Goal: Task Accomplishment & Management: Manage account settings

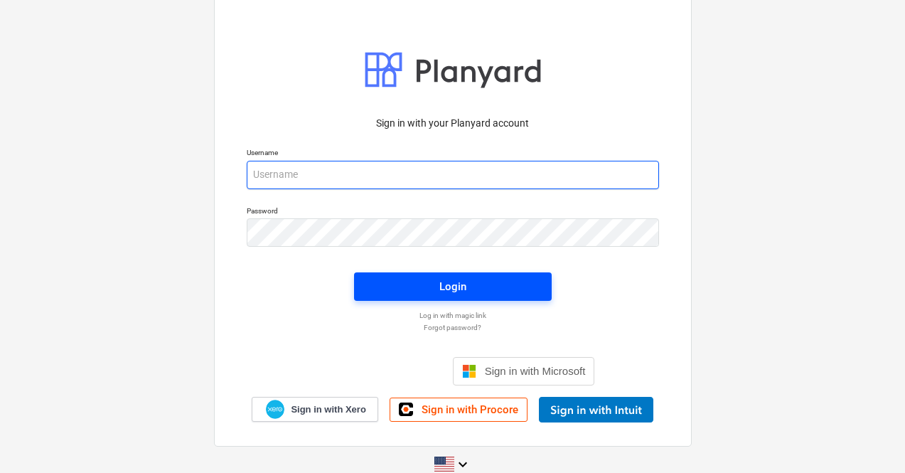
type input "[PERSON_NAME][EMAIL_ADDRESS][DOMAIN_NAME]"
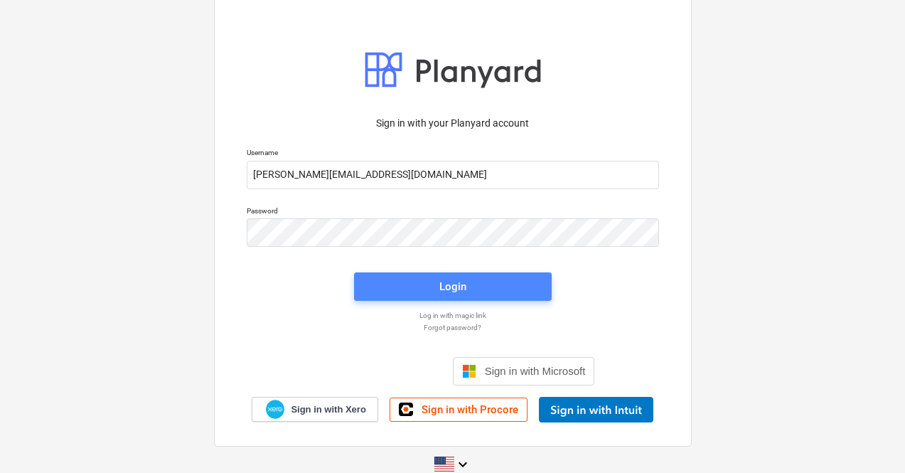
click at [472, 284] on span "Login" at bounding box center [453, 286] width 164 height 18
click at [492, 284] on span "Login" at bounding box center [453, 287] width 164 height 18
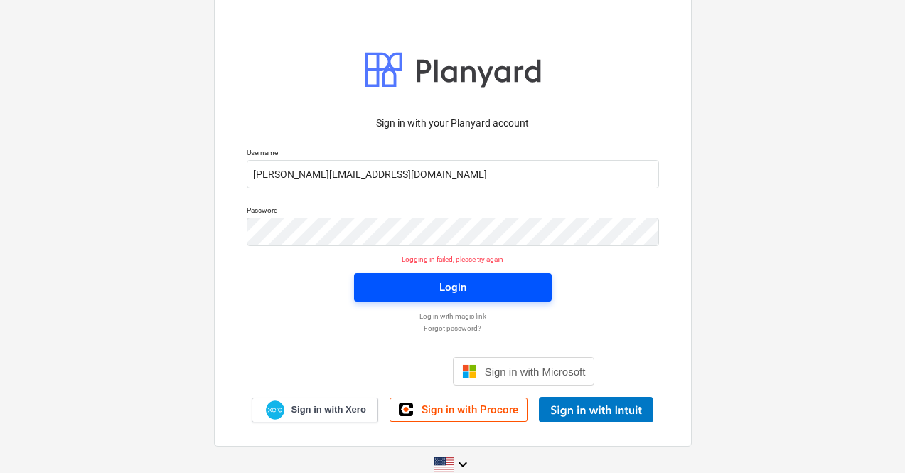
click at [484, 285] on span "Login" at bounding box center [453, 287] width 164 height 18
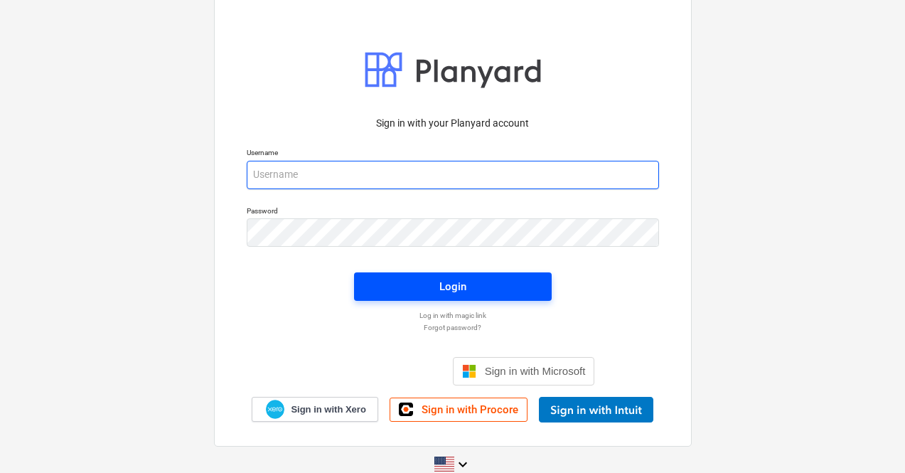
type input "[PERSON_NAME][EMAIL_ADDRESS][DOMAIN_NAME]"
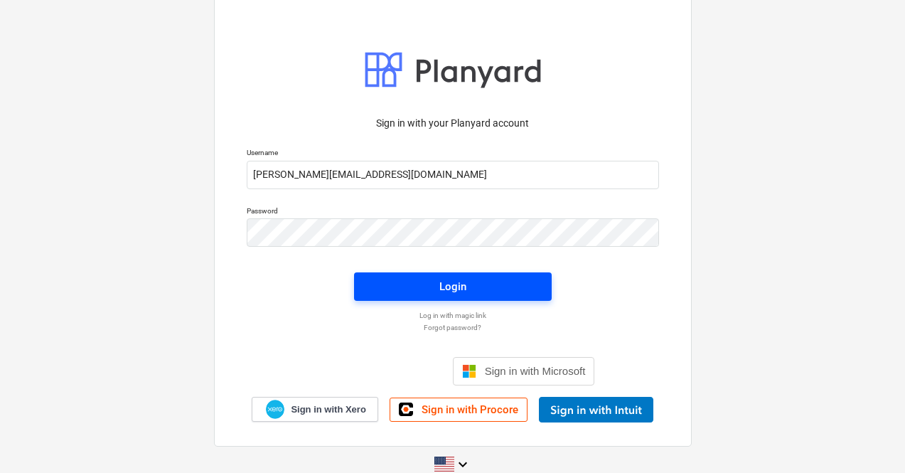
click at [474, 286] on span "Login" at bounding box center [453, 286] width 164 height 18
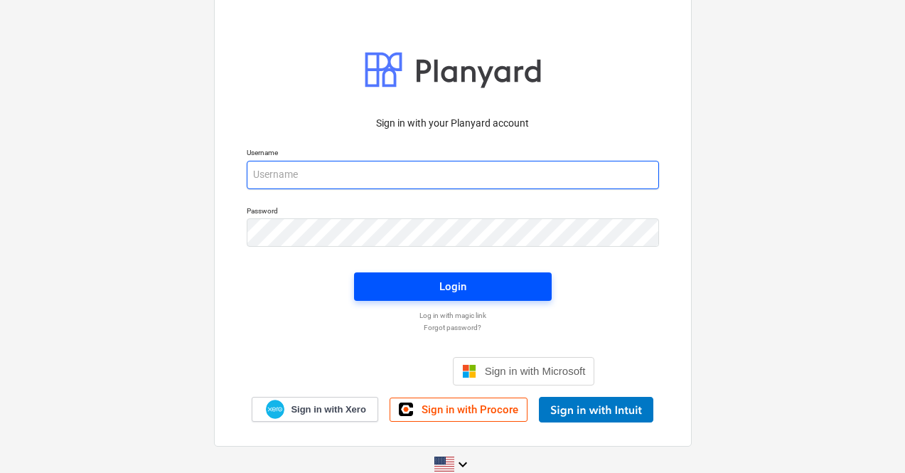
type input "[PERSON_NAME][EMAIL_ADDRESS][DOMAIN_NAME]"
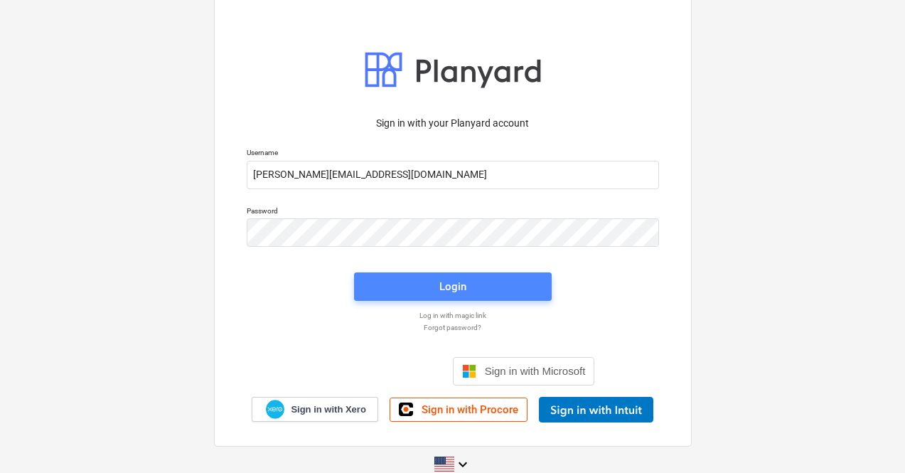
click at [453, 286] on div "Login" at bounding box center [452, 286] width 27 height 18
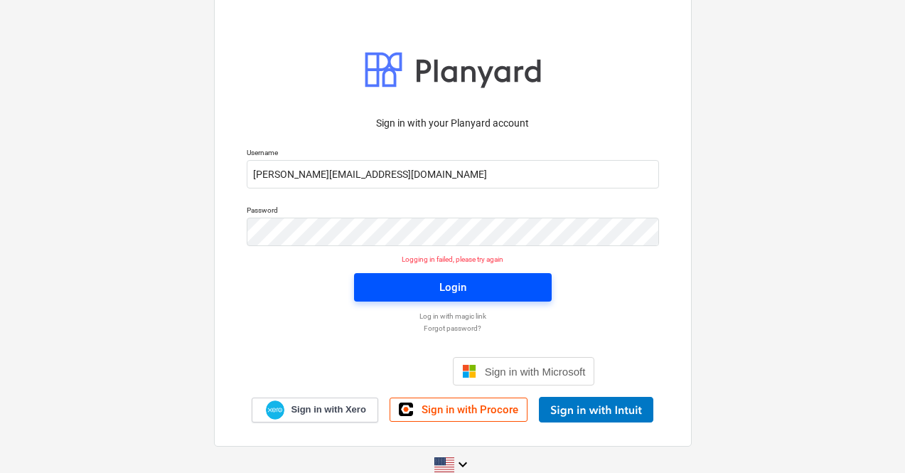
click at [453, 286] on div "Login" at bounding box center [452, 287] width 27 height 18
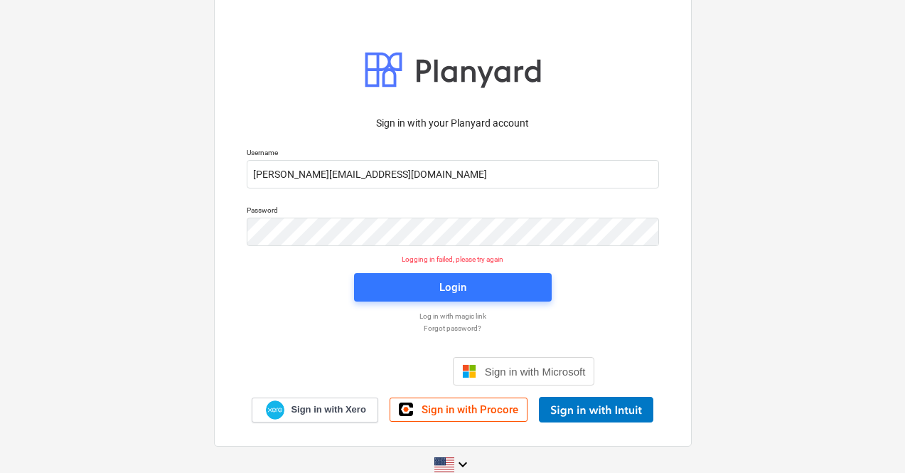
scroll to position [21, 0]
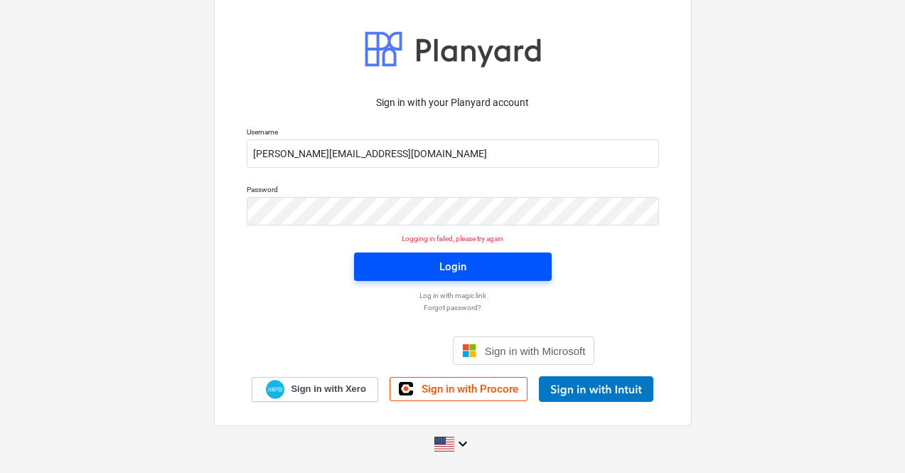
click at [489, 263] on span "Login" at bounding box center [453, 266] width 164 height 18
click at [474, 269] on span "Login" at bounding box center [453, 266] width 164 height 18
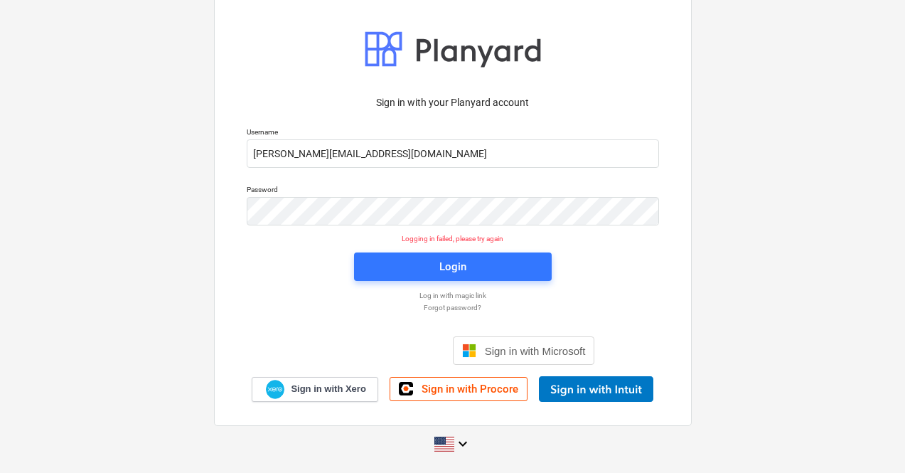
scroll to position [0, 0]
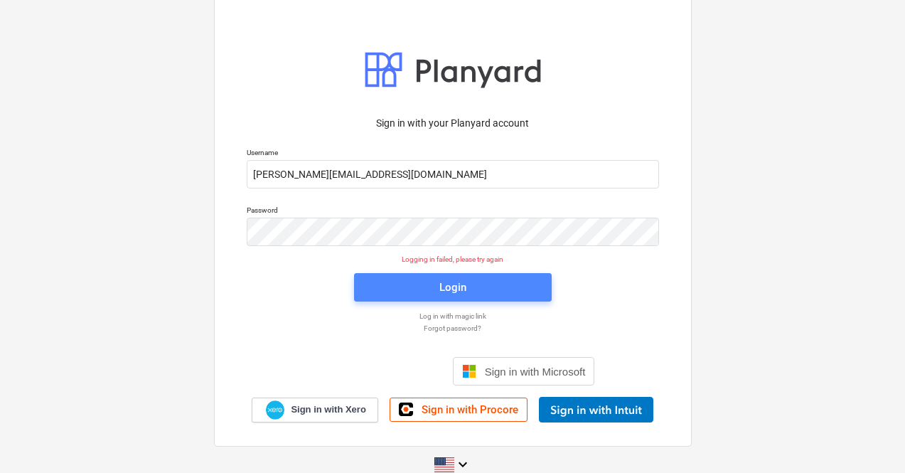
click at [501, 291] on span "Login" at bounding box center [453, 287] width 164 height 18
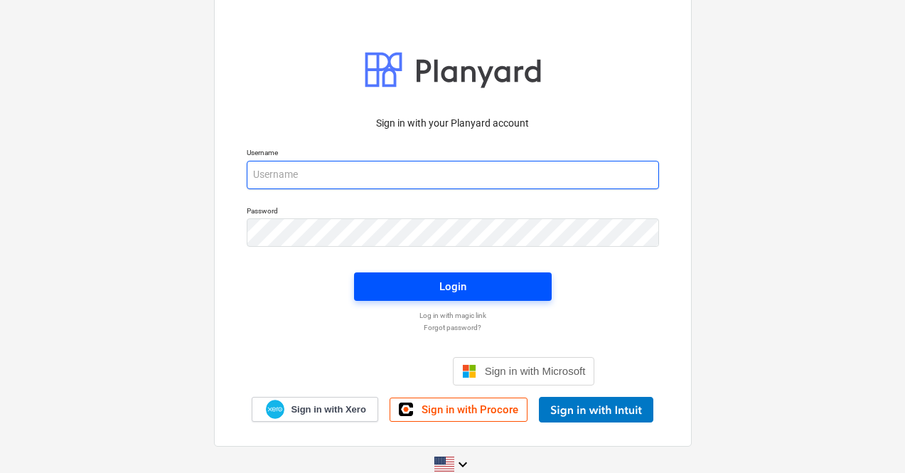
type input "[PERSON_NAME][EMAIL_ADDRESS][DOMAIN_NAME]"
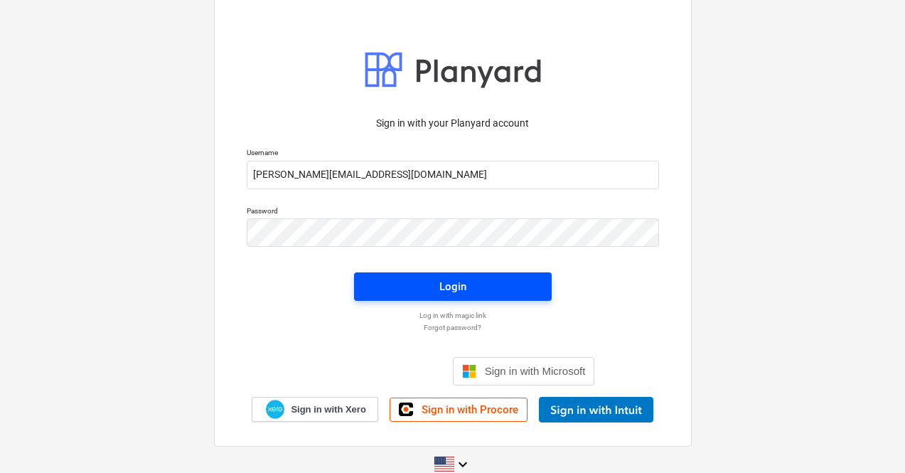
click at [441, 288] on div "Login" at bounding box center [452, 286] width 27 height 18
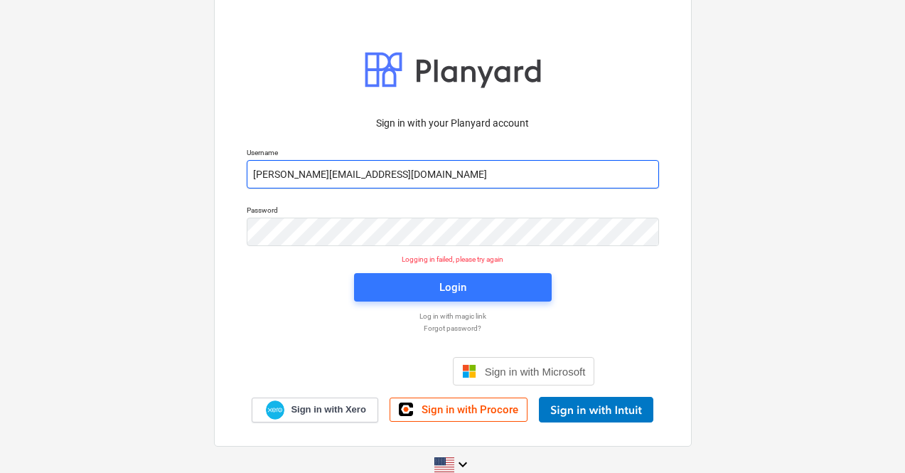
drag, startPoint x: 440, startPoint y: 175, endPoint x: 240, endPoint y: 176, distance: 200.5
click at [240, 176] on div "Username marian+hsd@conservatoriosa.com" at bounding box center [452, 168] width 429 height 58
paste input "marian+taboga@conservatoriosa.com"
type input "marian+taboga@conservatoriosa.com"
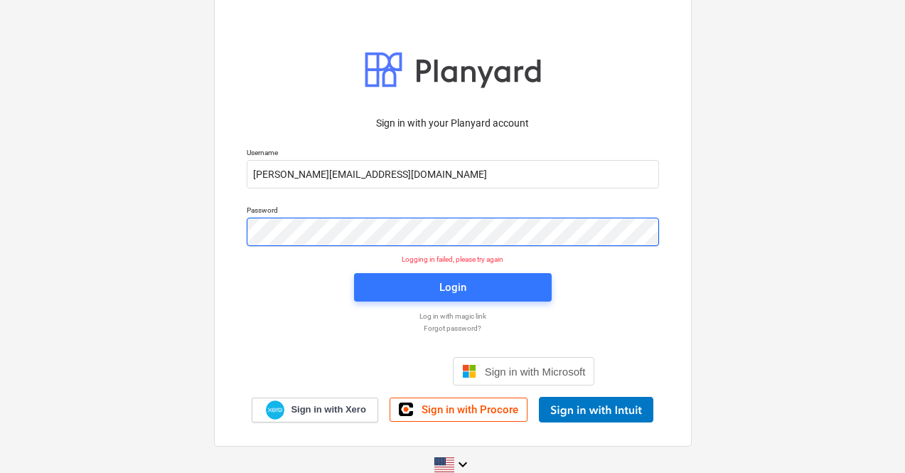
click at [242, 241] on div "Password" at bounding box center [452, 226] width 429 height 58
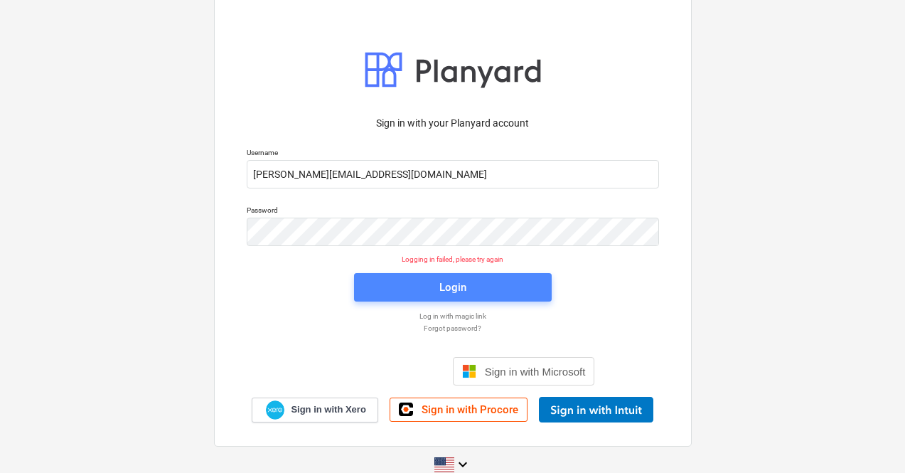
click at [548, 281] on button "Login" at bounding box center [453, 287] width 198 height 28
